Goal: Navigation & Orientation: Understand site structure

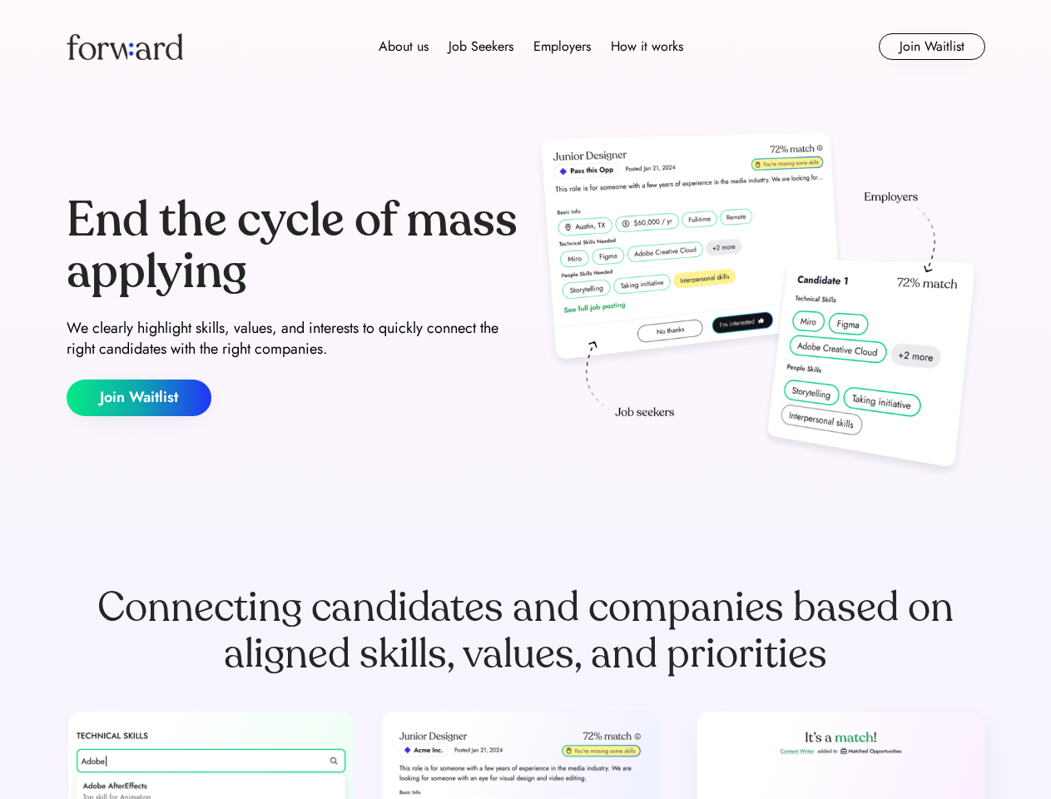
click at [525, 400] on div "End the cycle of mass applying We clearly highlight skills, values, and interes…" at bounding box center [526, 306] width 919 height 358
click at [526, 47] on div "About us Job Seekers Employers How it works" at bounding box center [531, 47] width 656 height 20
click at [125, 47] on img at bounding box center [125, 46] width 117 height 27
click at [531, 47] on div "About us Job Seekers Employers How it works" at bounding box center [531, 47] width 656 height 20
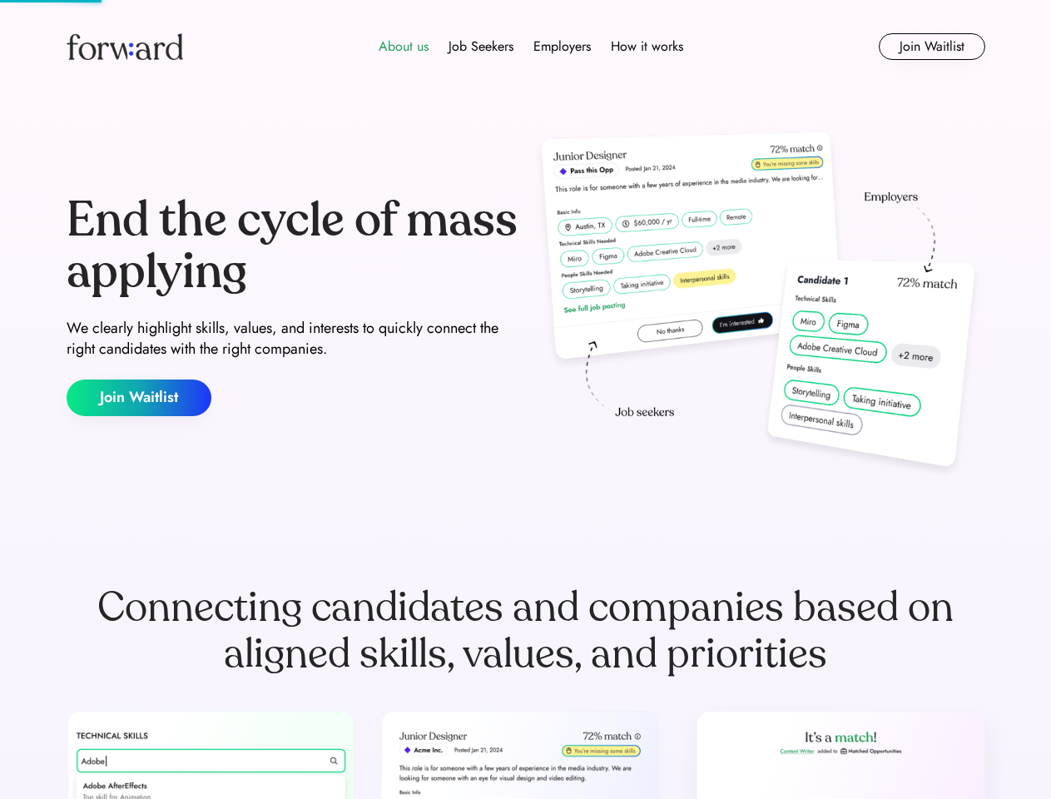
click at [404, 47] on div "About us" at bounding box center [404, 47] width 50 height 20
click at [481, 47] on div "Job Seekers" at bounding box center [481, 47] width 65 height 20
click at [562, 47] on div "Employers" at bounding box center [562, 47] width 57 height 20
click at [646, 47] on div "How it works" at bounding box center [647, 47] width 72 height 20
click at [932, 47] on button "Join Waitlist" at bounding box center [932, 46] width 107 height 27
